Goal: Task Accomplishment & Management: Manage account settings

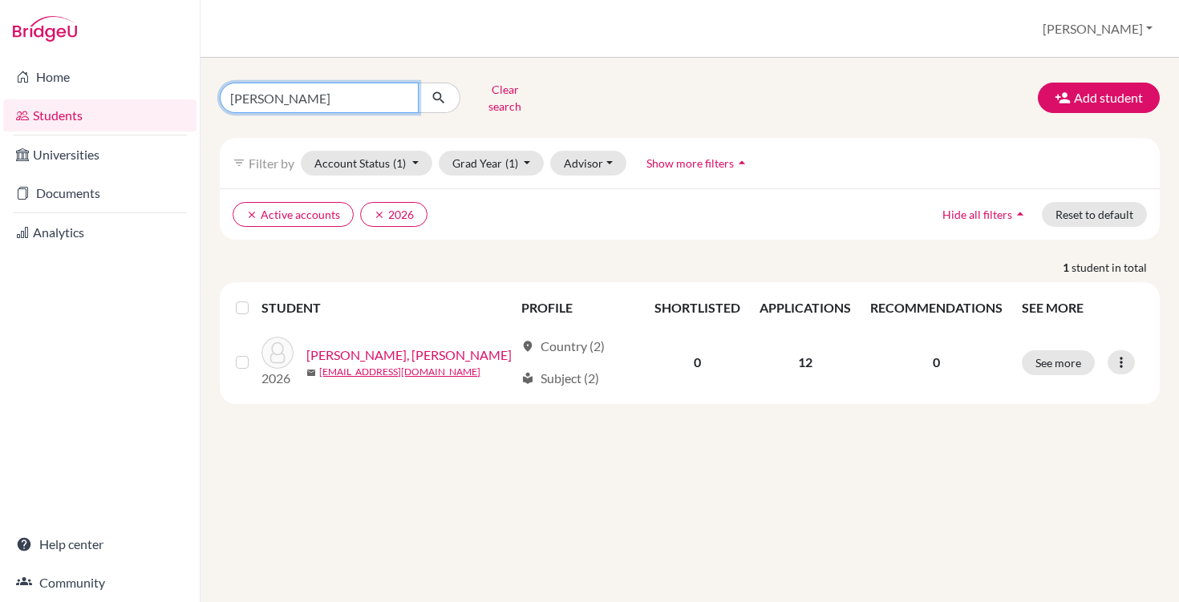
drag, startPoint x: 292, startPoint y: 95, endPoint x: 204, endPoint y: 79, distance: 89.6
click at [204, 79] on div "morris Clear search Add student filter_list Filter by Account Status (1) Active…" at bounding box center [689, 330] width 978 height 544
type input "sahu"
click button "submit" at bounding box center [439, 98] width 42 height 30
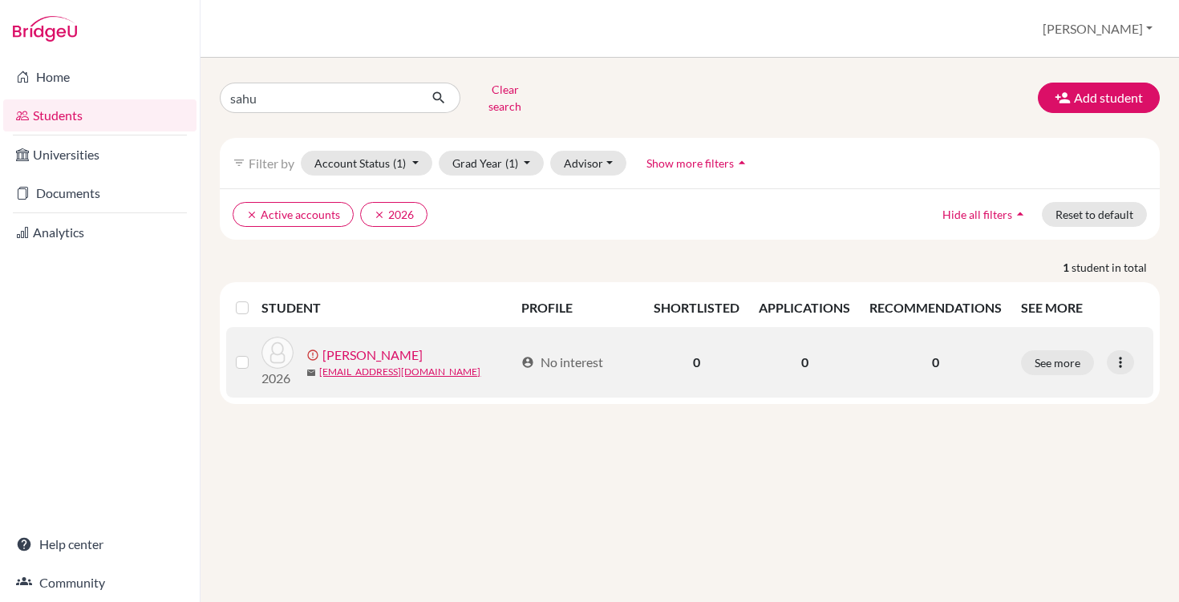
click at [346, 346] on link "[PERSON_NAME]" at bounding box center [372, 355] width 100 height 19
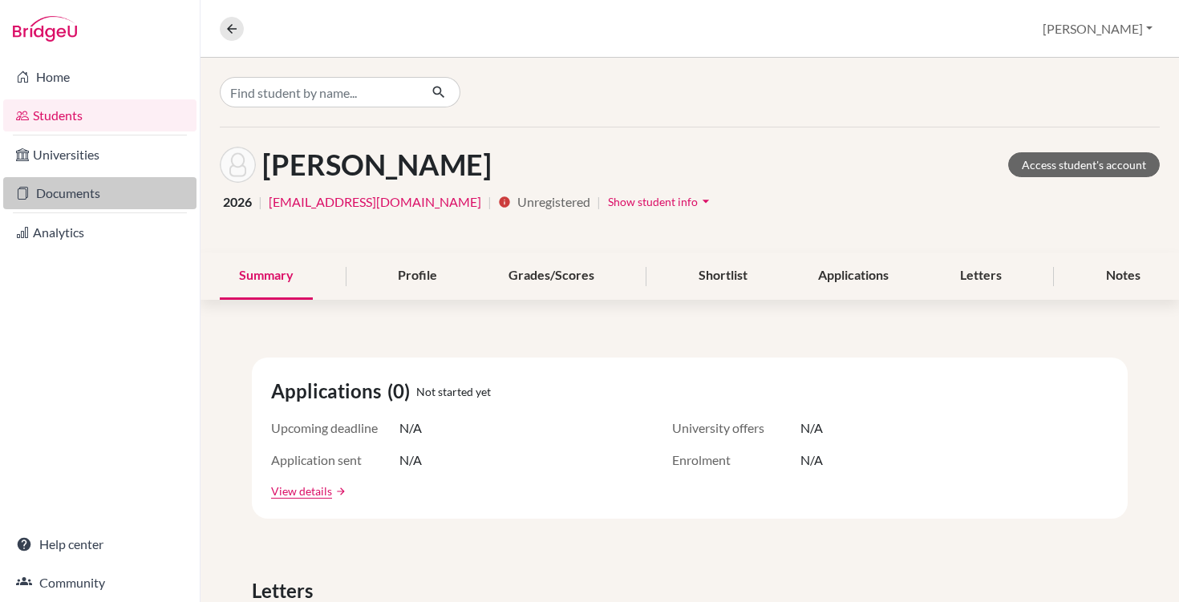
click at [64, 202] on link "Documents" at bounding box center [99, 193] width 193 height 32
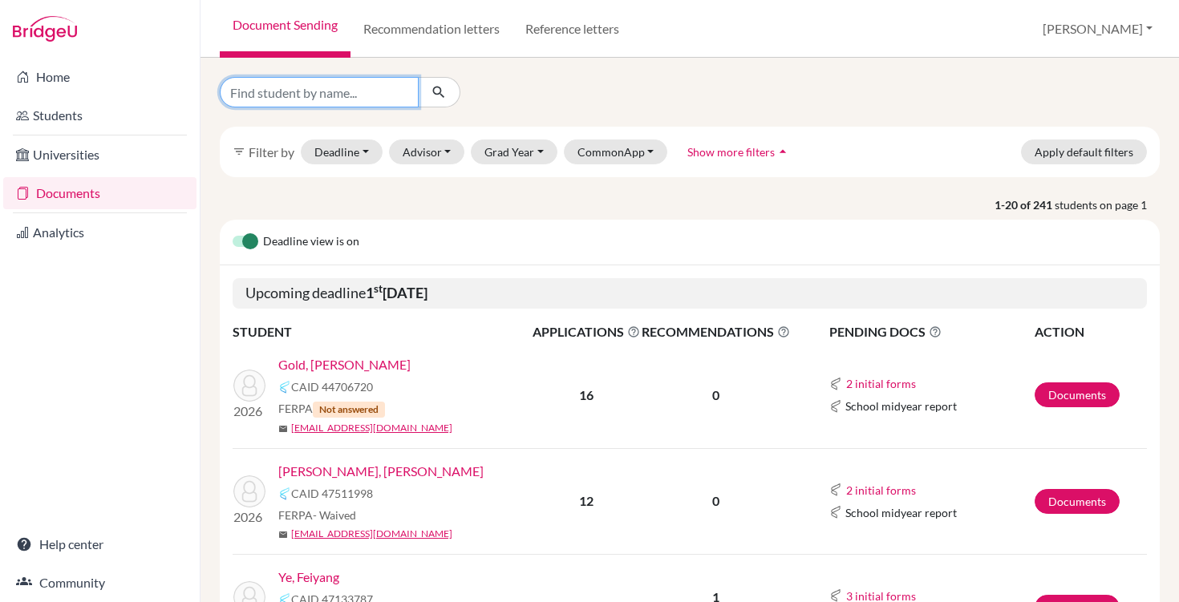
click at [338, 92] on input "Find student by name..." at bounding box center [319, 92] width 199 height 30
type input "sahu"
click button "submit" at bounding box center [439, 92] width 42 height 30
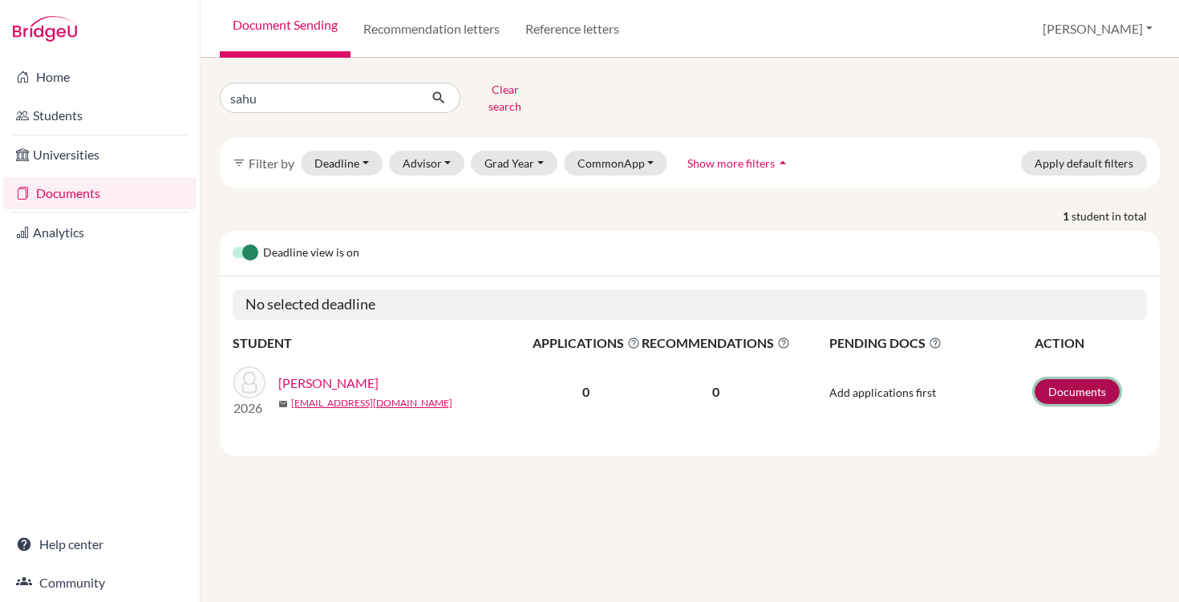
click at [1074, 379] on link "Documents" at bounding box center [1076, 391] width 85 height 25
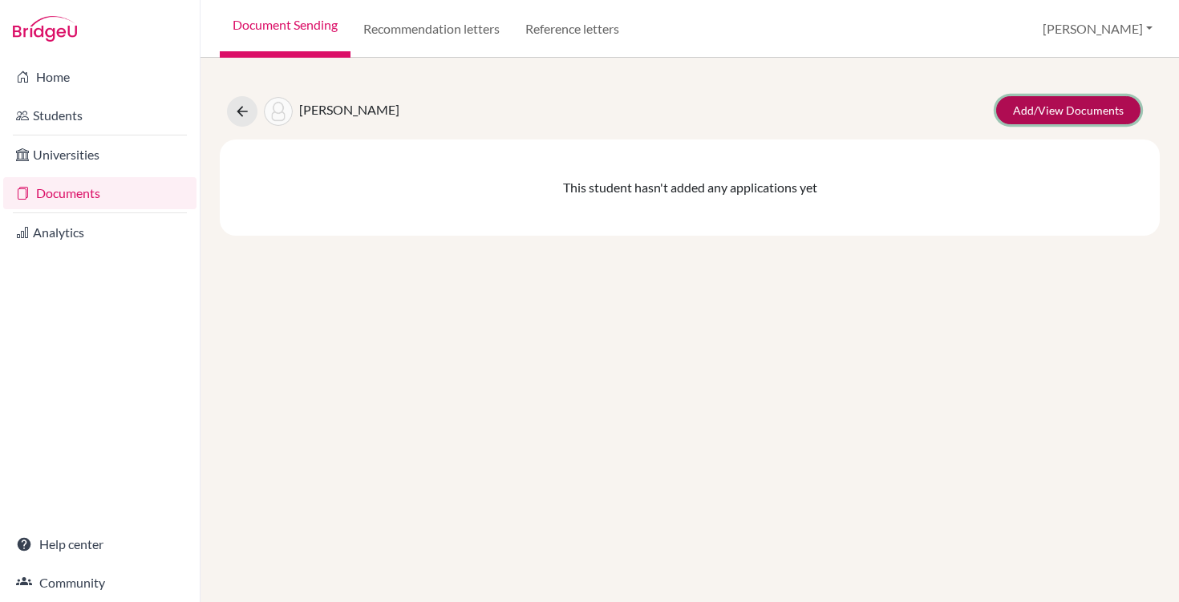
click at [1059, 111] on link "Add/View Documents" at bounding box center [1068, 110] width 144 height 28
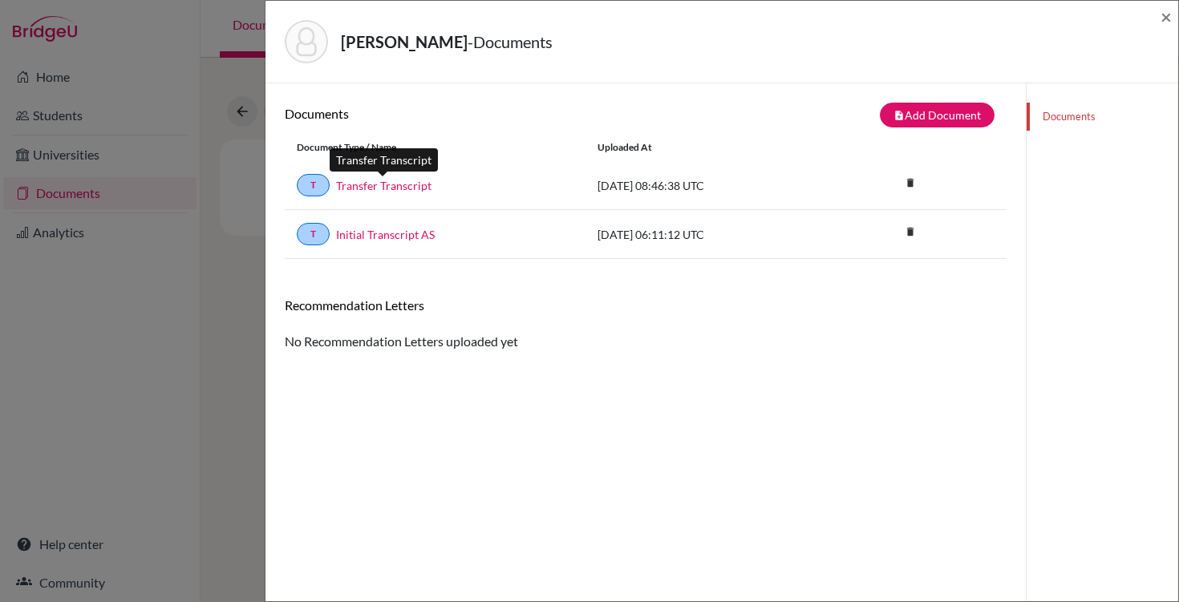
click at [374, 184] on link "Transfer Transcript" at bounding box center [383, 185] width 95 height 17
